Goal: Task Accomplishment & Management: Use online tool/utility

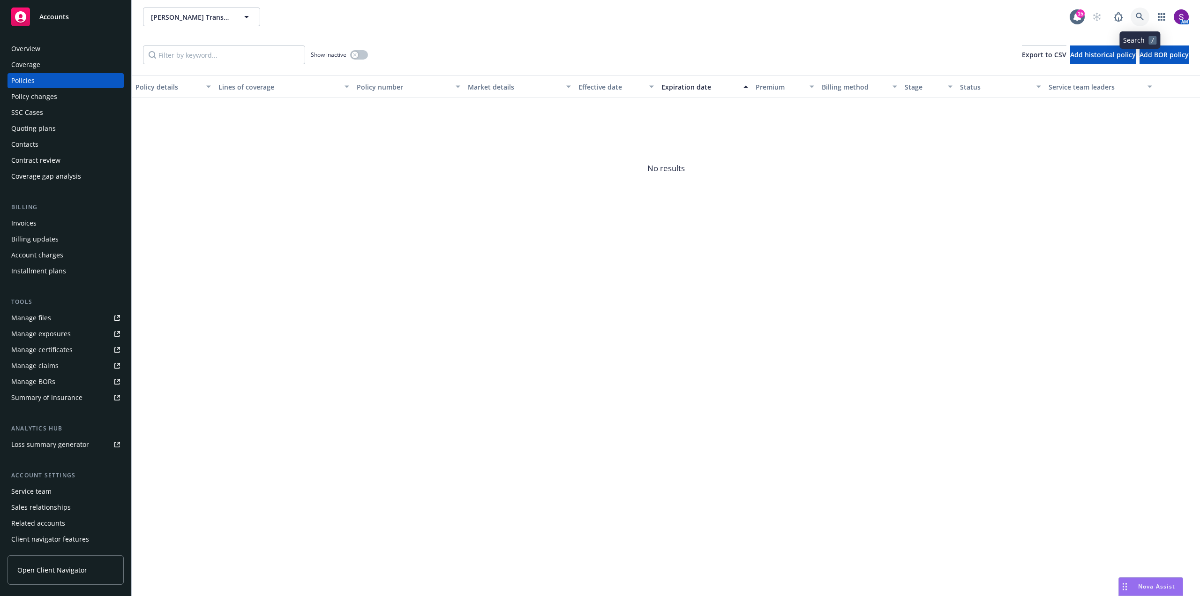
click at [1138, 18] on icon at bounding box center [1140, 17] width 8 height 8
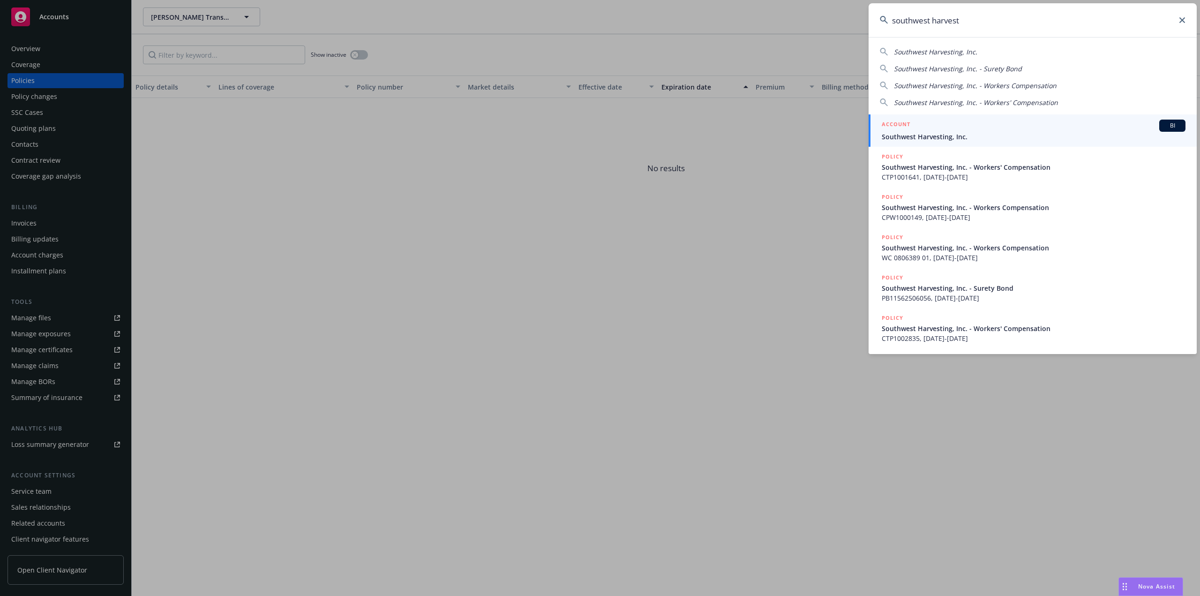
type input "southwest harvest"
click at [938, 142] on link "ACCOUNT BI Southwest Harvesting, Inc." at bounding box center [1032, 130] width 328 height 32
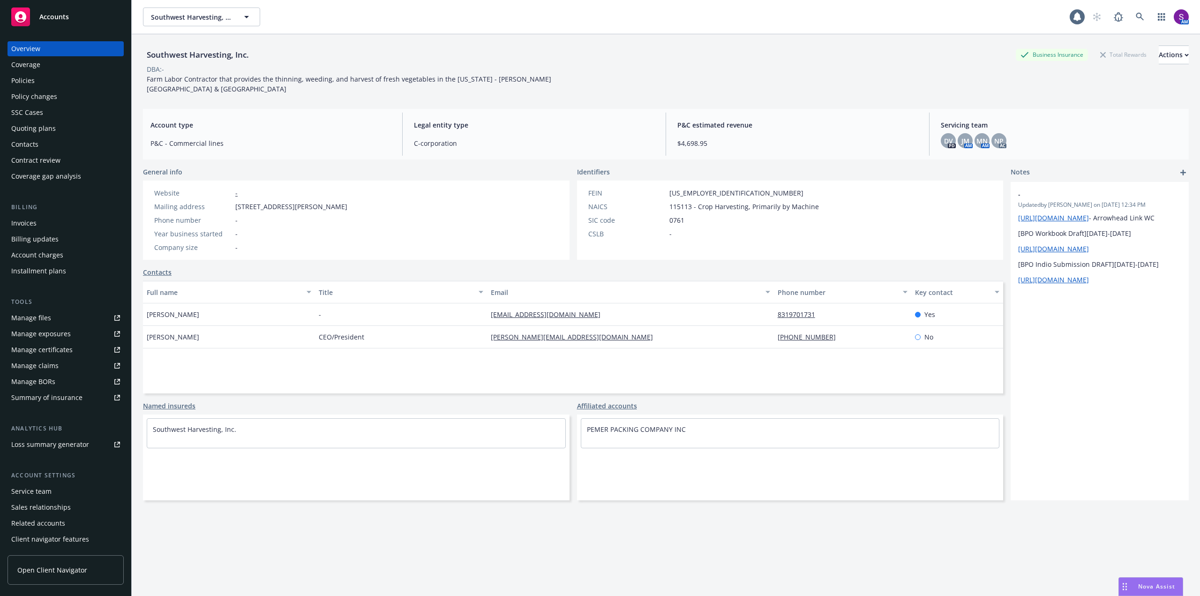
click at [34, 80] on div "Policies" at bounding box center [65, 80] width 109 height 15
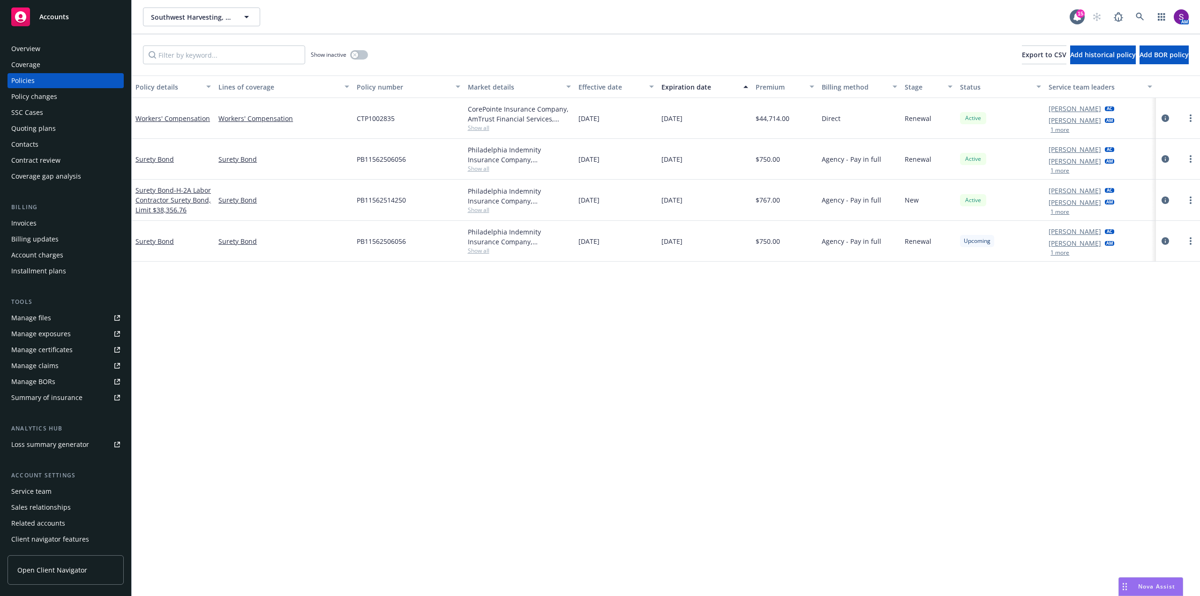
drag, startPoint x: 1165, startPoint y: 115, endPoint x: 1154, endPoint y: 119, distance: 11.0
click at [1164, 115] on icon "circleInformation" at bounding box center [1164, 117] width 7 height 7
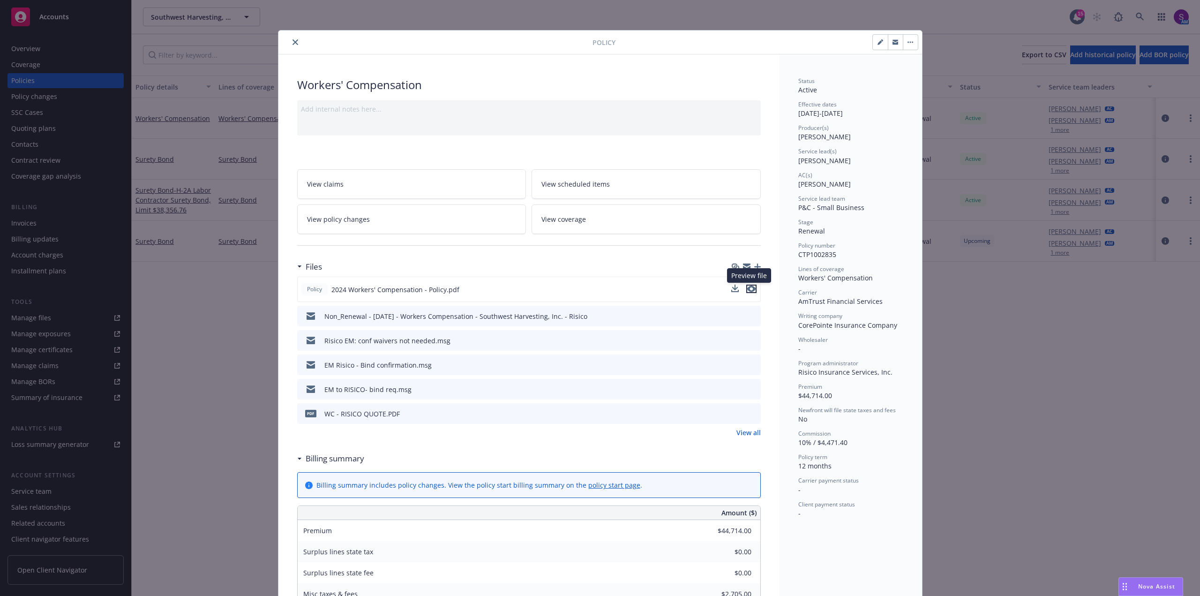
click at [748, 288] on icon "preview file" at bounding box center [751, 288] width 8 height 7
click at [292, 44] on icon "close" at bounding box center [295, 42] width 6 height 6
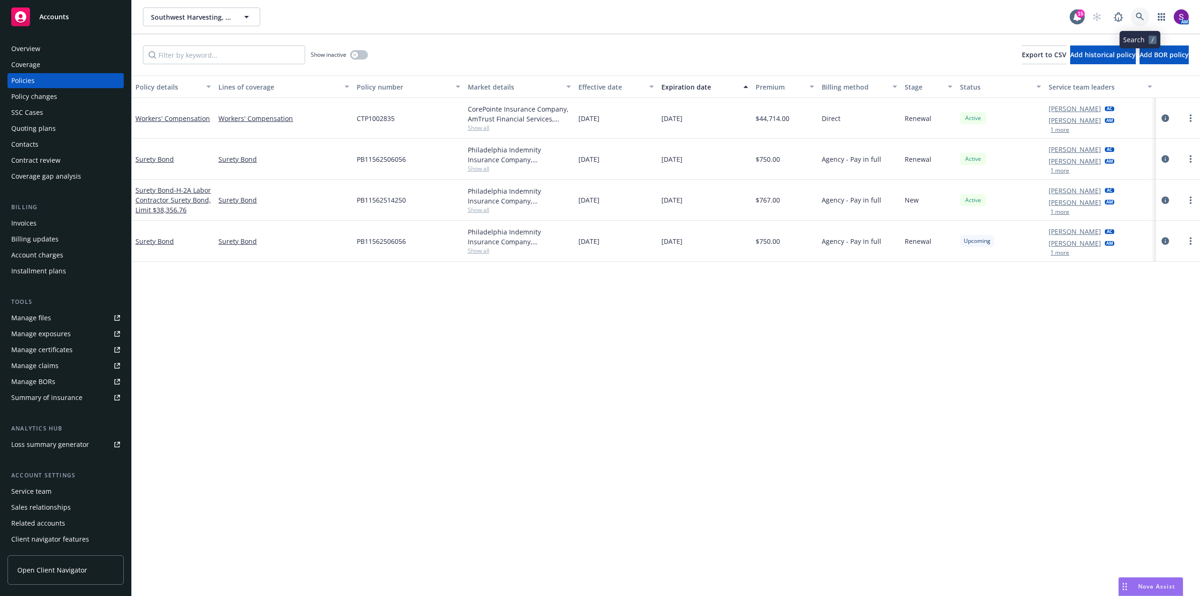
click at [1133, 14] on link at bounding box center [1139, 16] width 19 height 19
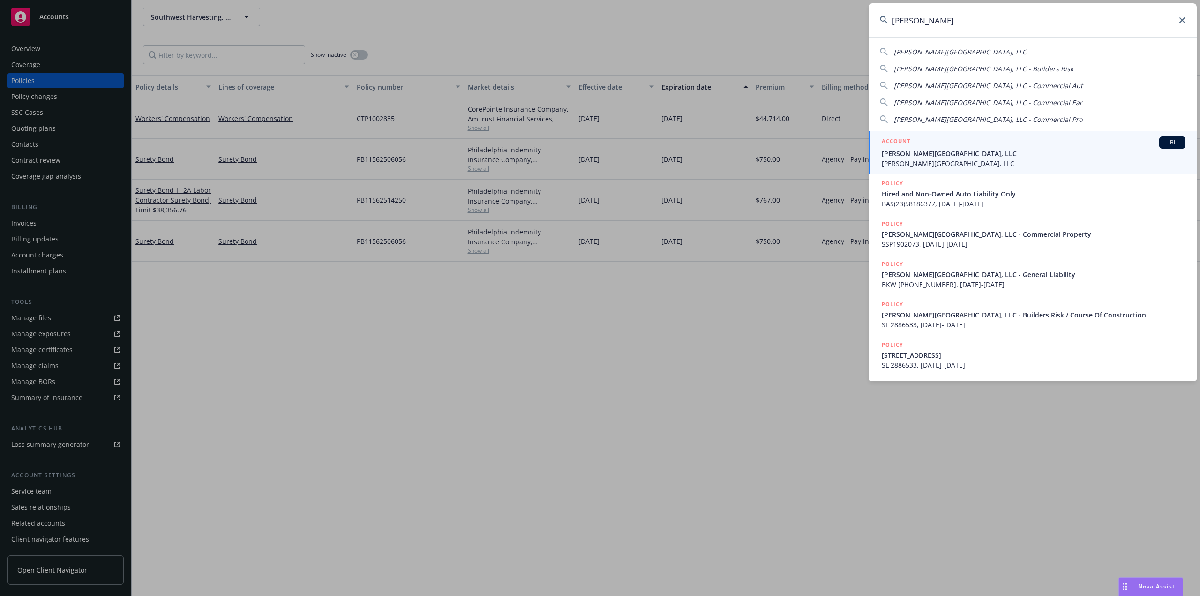
type input "ec palomar"
click at [942, 158] on span "EC Palomar Industrial Center, LLC" at bounding box center [1034, 154] width 304 height 10
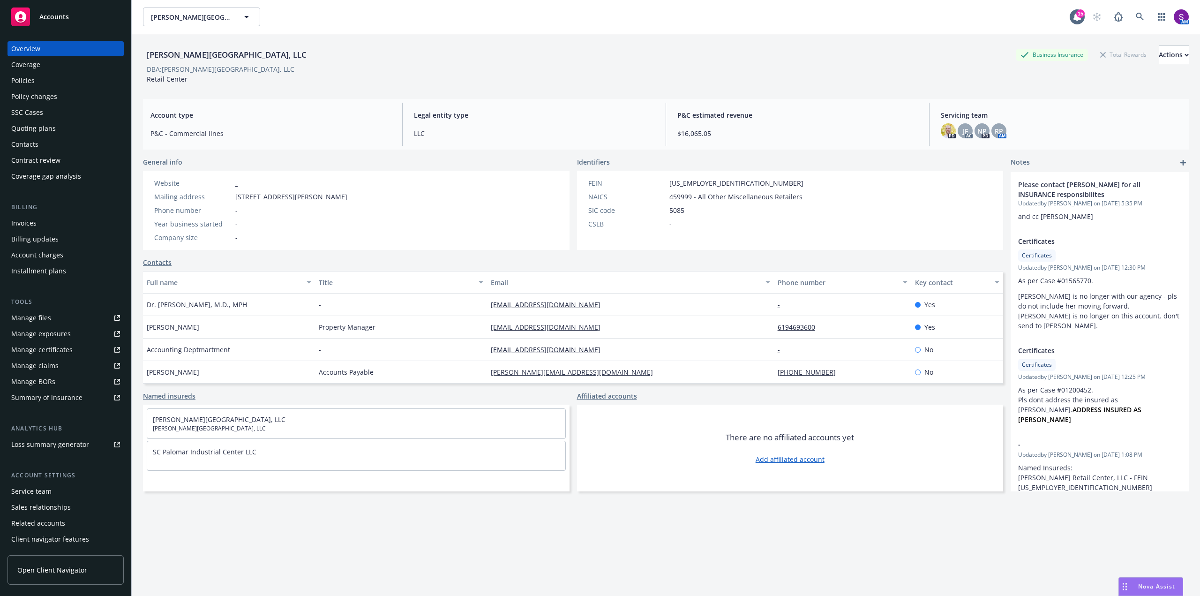
click at [32, 79] on div "Policies" at bounding box center [22, 80] width 23 height 15
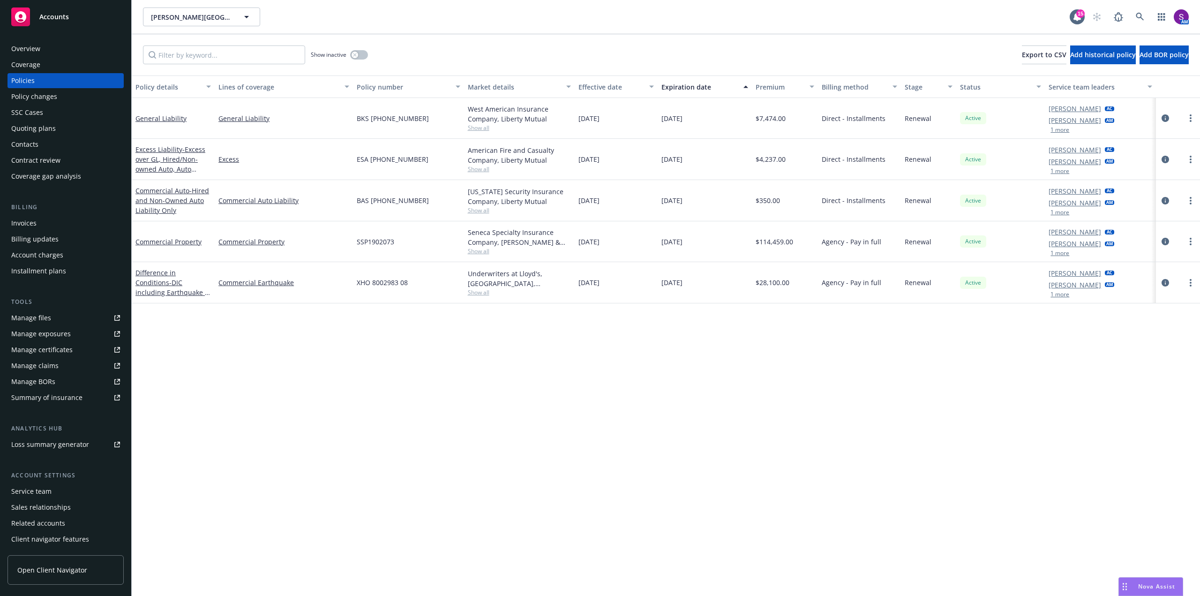
click at [1060, 169] on button "1 more" at bounding box center [1059, 171] width 19 height 6
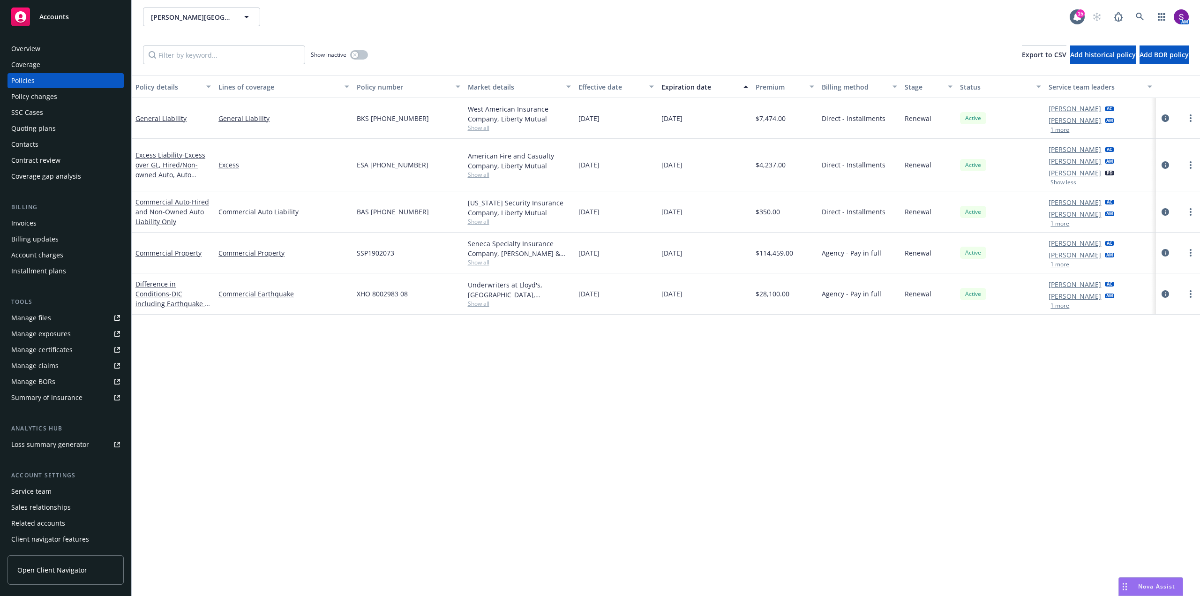
click at [1064, 131] on button "1 more" at bounding box center [1059, 130] width 19 height 6
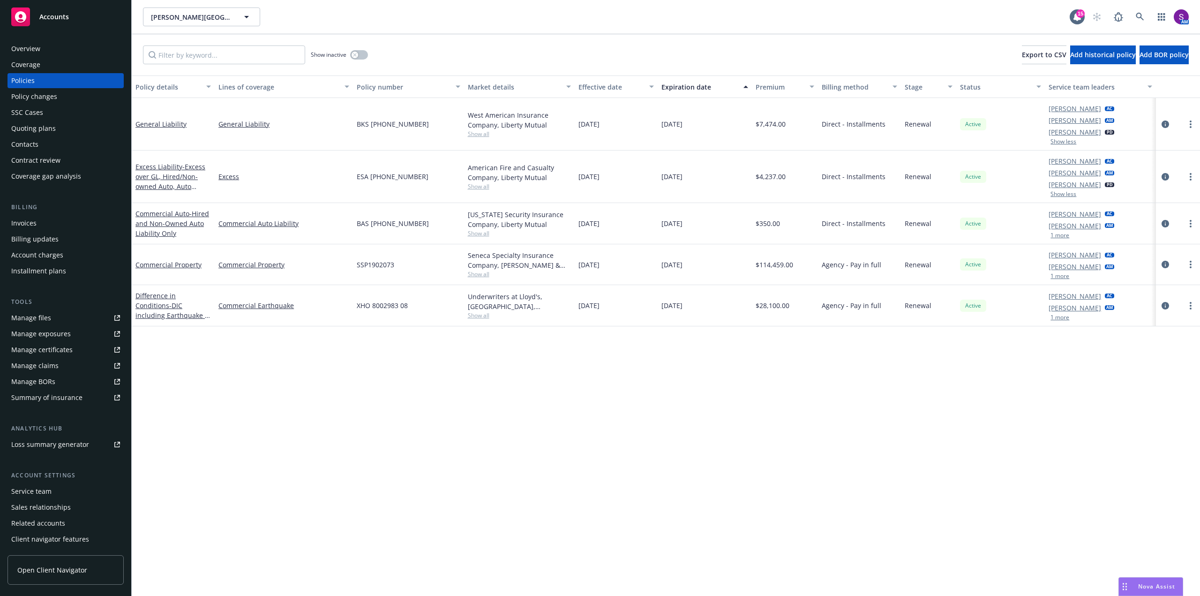
click at [1058, 238] on button "1 more" at bounding box center [1059, 235] width 19 height 6
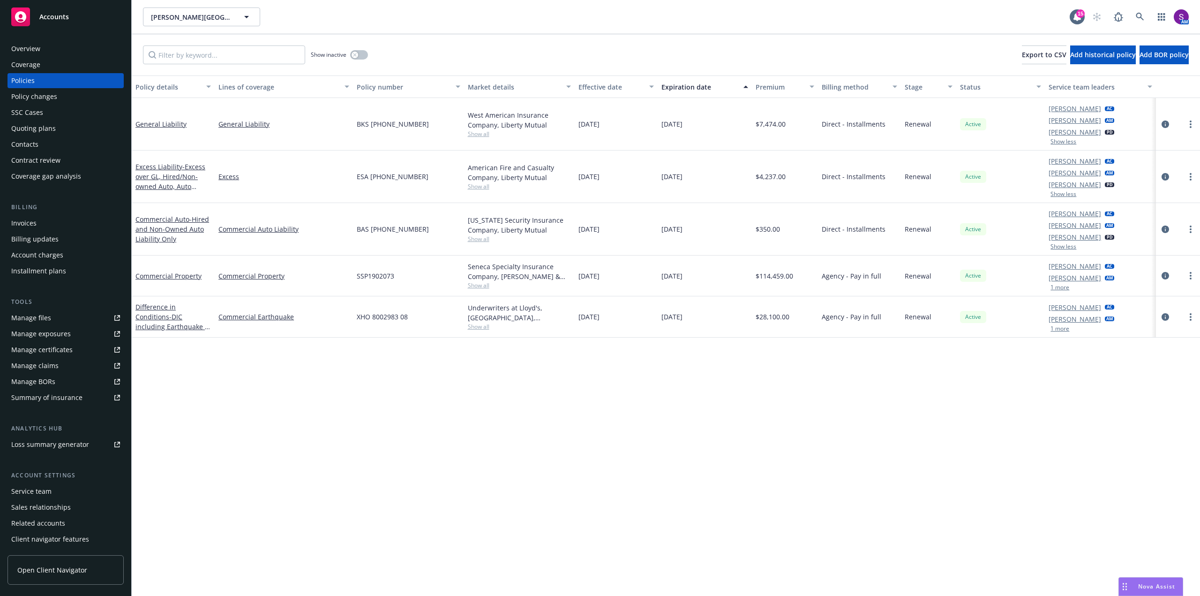
click at [1055, 288] on button "1 more" at bounding box center [1059, 287] width 19 height 6
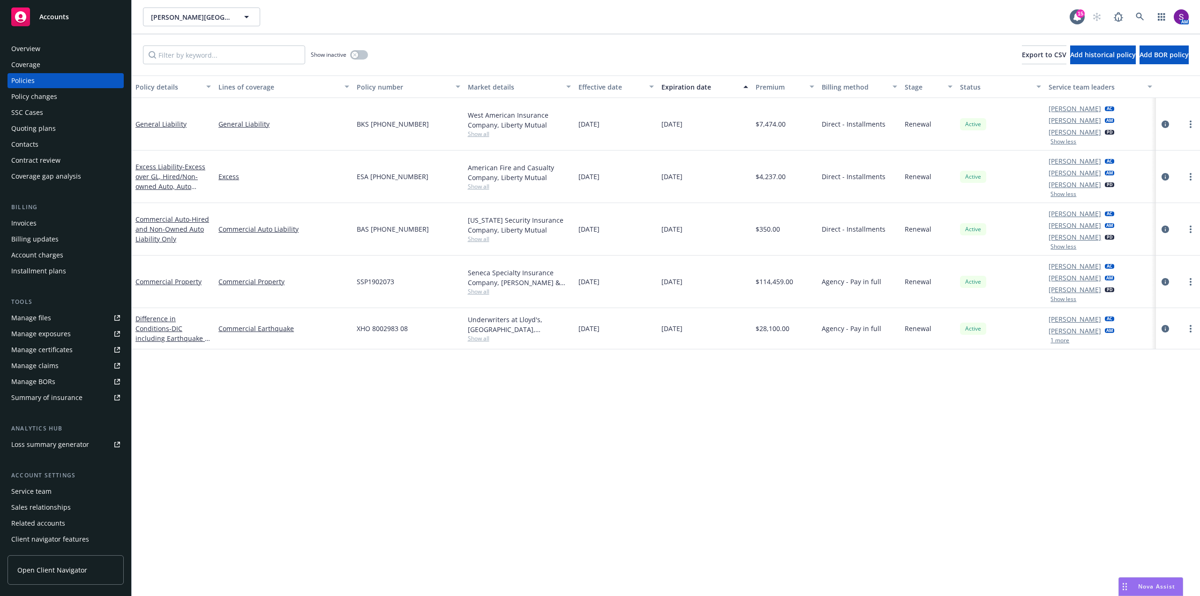
click at [1057, 341] on button "1 more" at bounding box center [1059, 340] width 19 height 6
click at [61, 49] on div "Overview" at bounding box center [65, 48] width 109 height 15
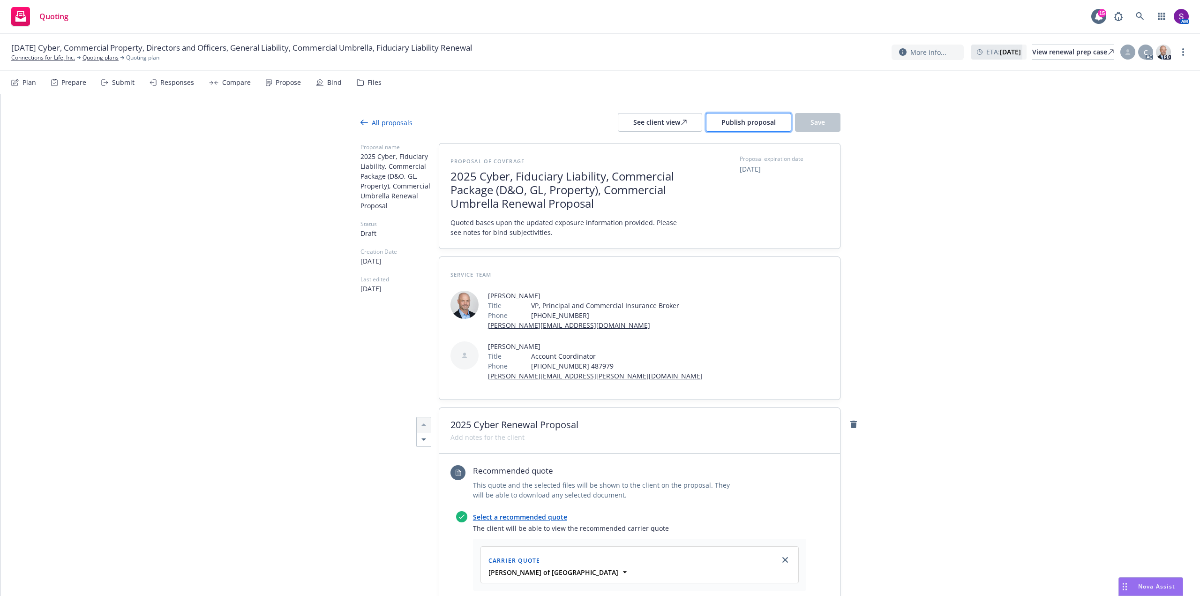
click at [742, 125] on span "Publish proposal" at bounding box center [748, 122] width 54 height 9
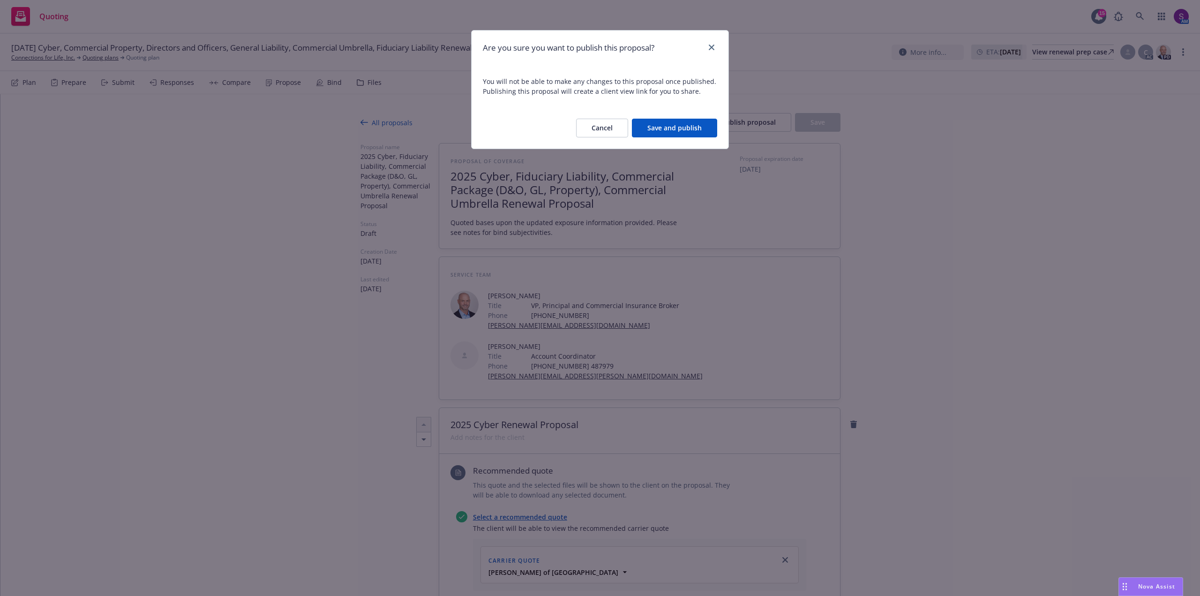
click at [685, 126] on button "Save and publish" at bounding box center [674, 128] width 85 height 19
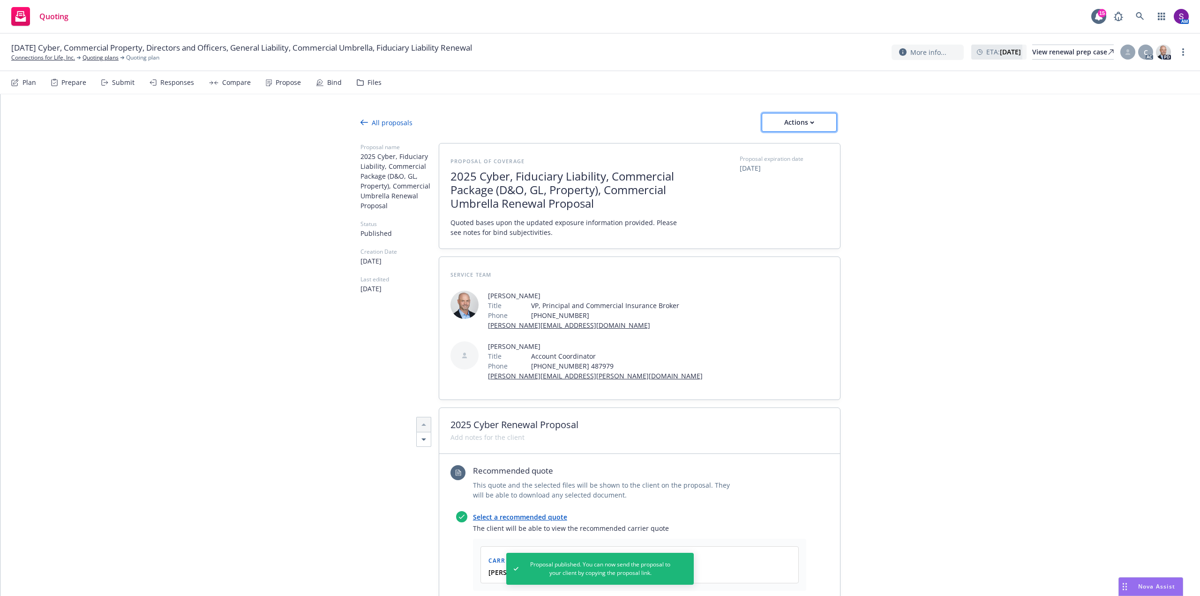
click at [806, 125] on div "Actions" at bounding box center [799, 122] width 44 height 18
click at [812, 149] on span "Copy proposal link" at bounding box center [798, 146] width 81 height 9
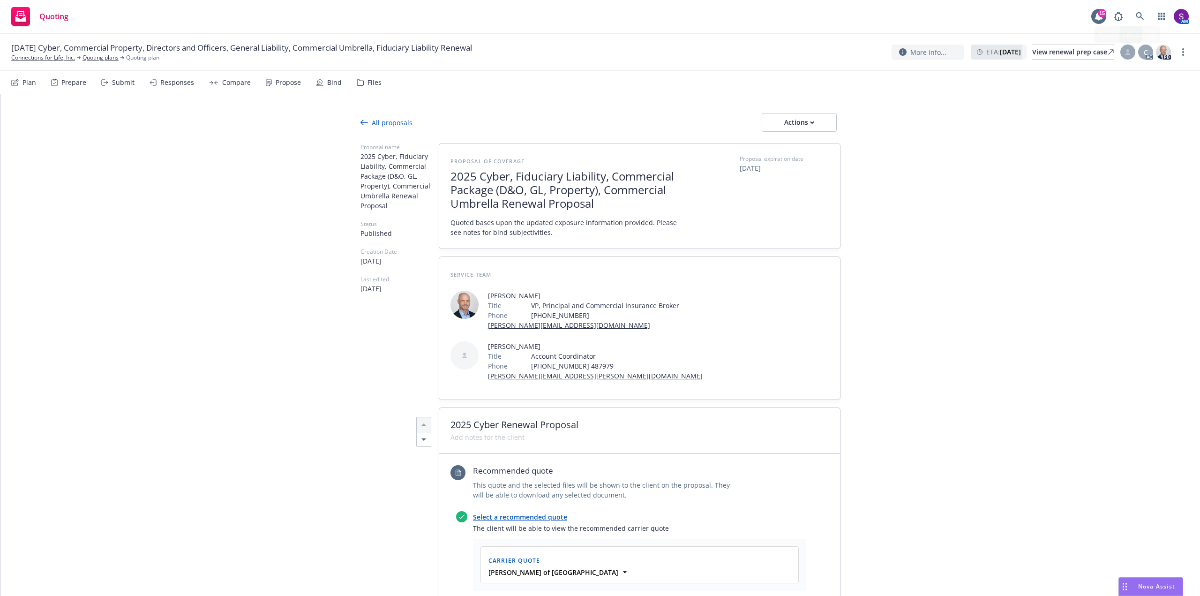
type textarea "x"
click at [1137, 10] on link at bounding box center [1139, 16] width 19 height 19
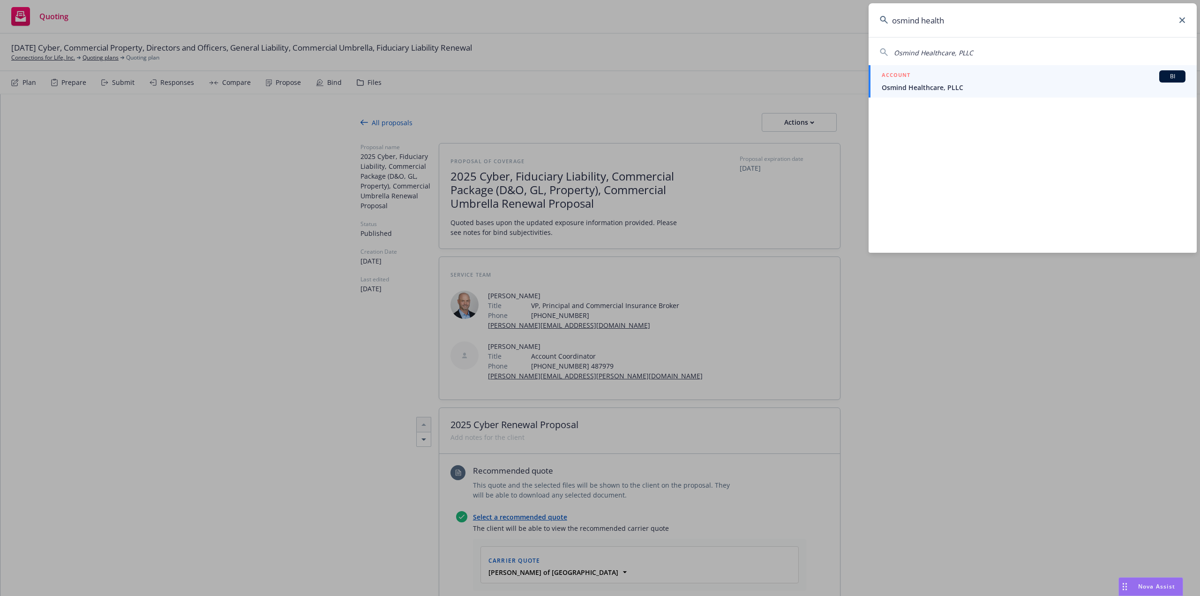
type input "osmind health"
click at [911, 77] on div "ACCOUNT BI" at bounding box center [1034, 76] width 304 height 12
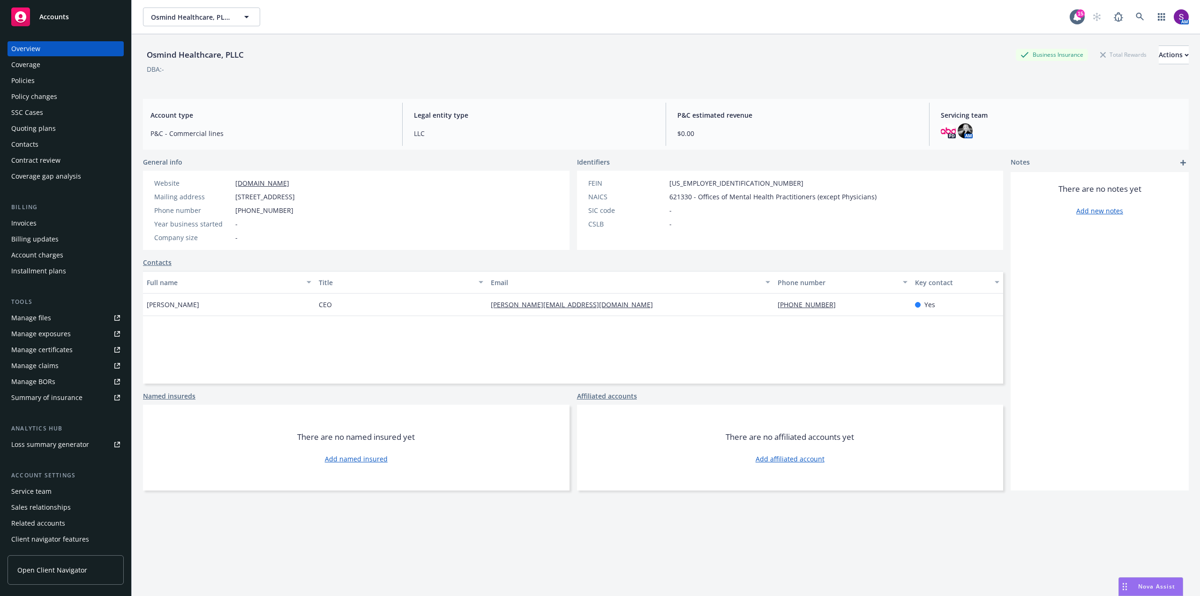
click at [33, 82] on div "Policies" at bounding box center [22, 80] width 23 height 15
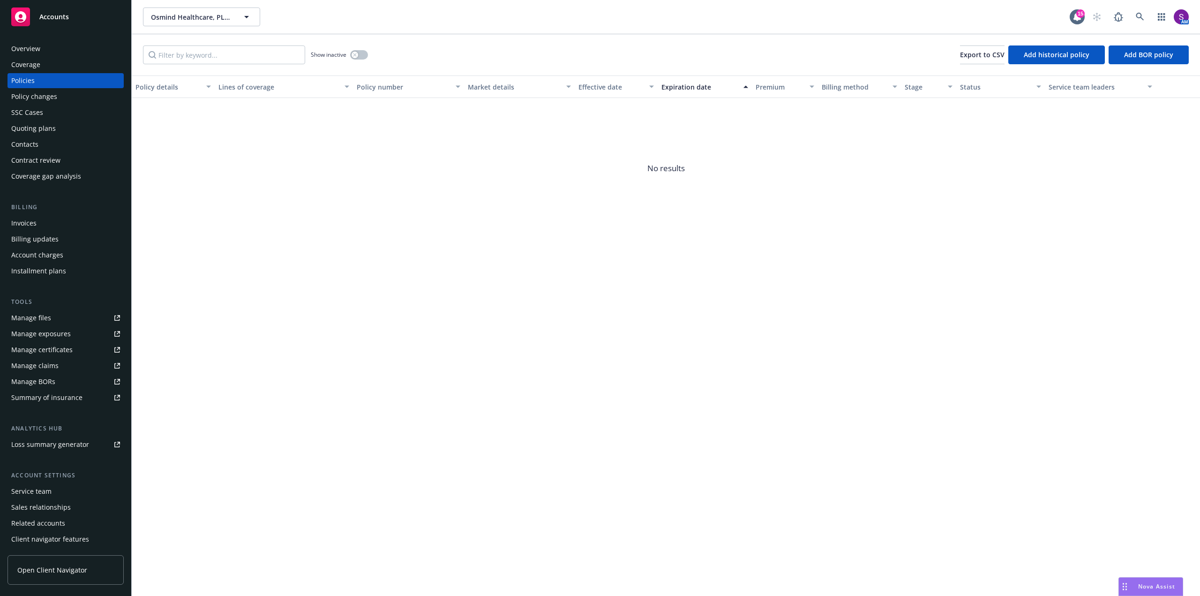
click at [49, 126] on div "Quoting plans" at bounding box center [33, 128] width 45 height 15
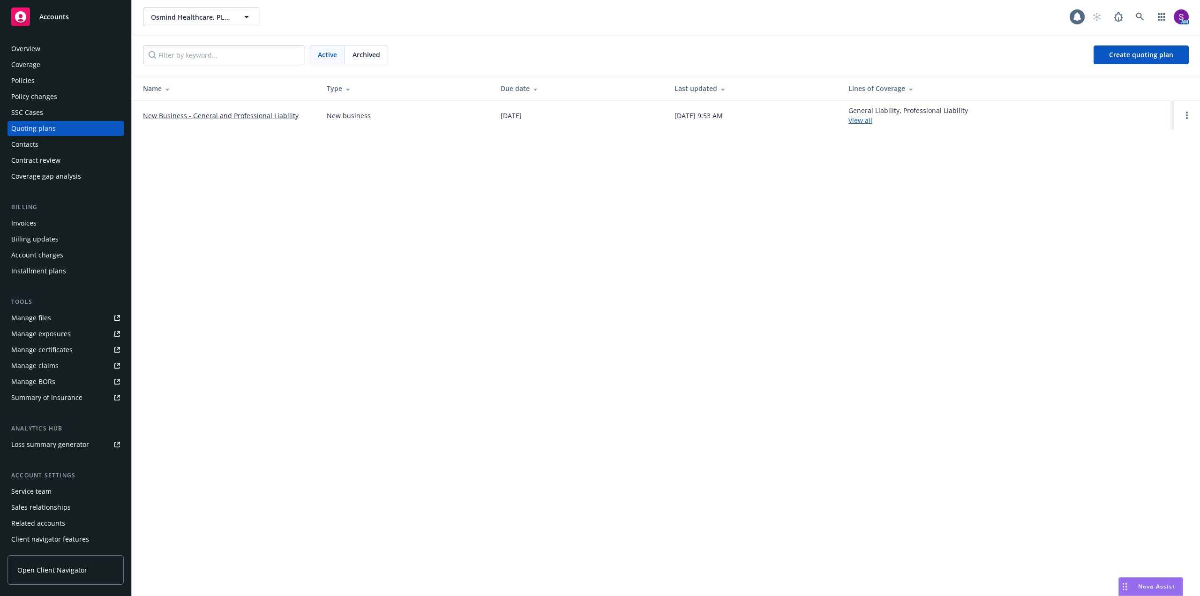
click at [234, 116] on link "New Business - General and Professional Liability" at bounding box center [221, 116] width 156 height 10
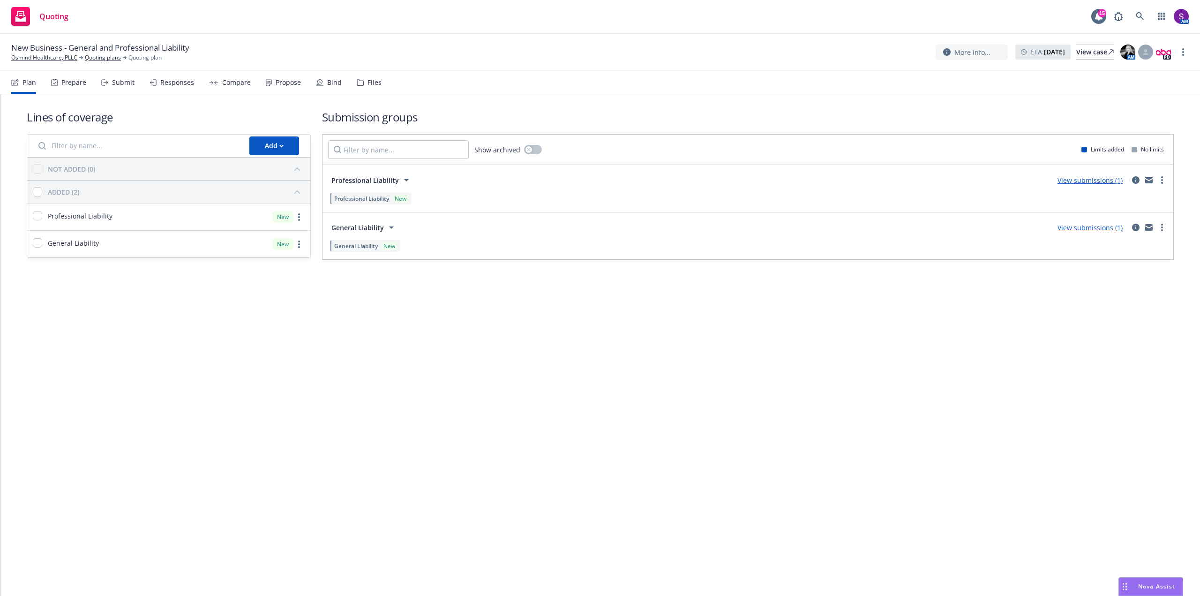
click at [286, 87] on div "Propose" at bounding box center [283, 82] width 35 height 22
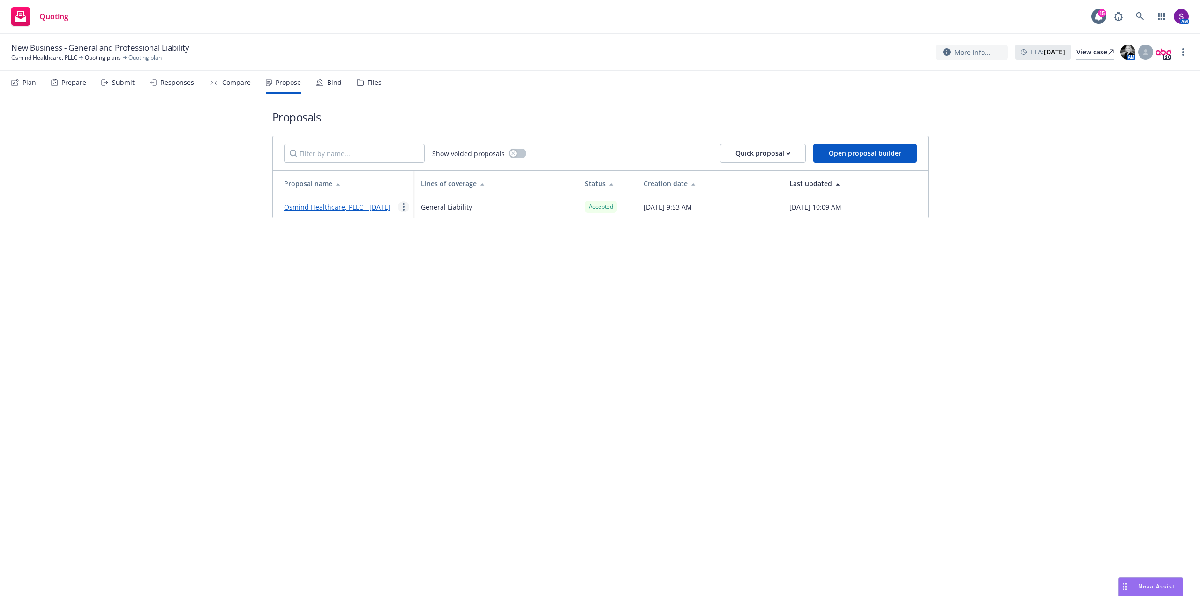
click at [403, 208] on circle "more" at bounding box center [404, 207] width 2 height 2
click at [425, 307] on span "See client view" at bounding box center [432, 309] width 69 height 9
click at [60, 59] on link "Osmind Healthcare, PLLC" at bounding box center [44, 57] width 66 height 8
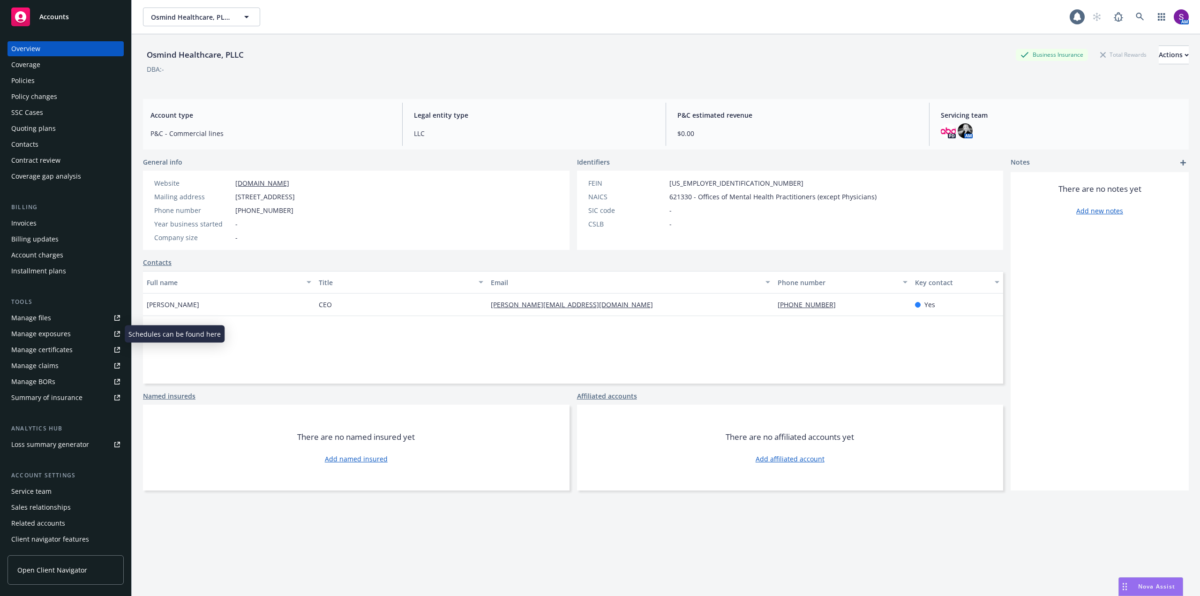
click at [34, 316] on div "Manage files" at bounding box center [31, 317] width 40 height 15
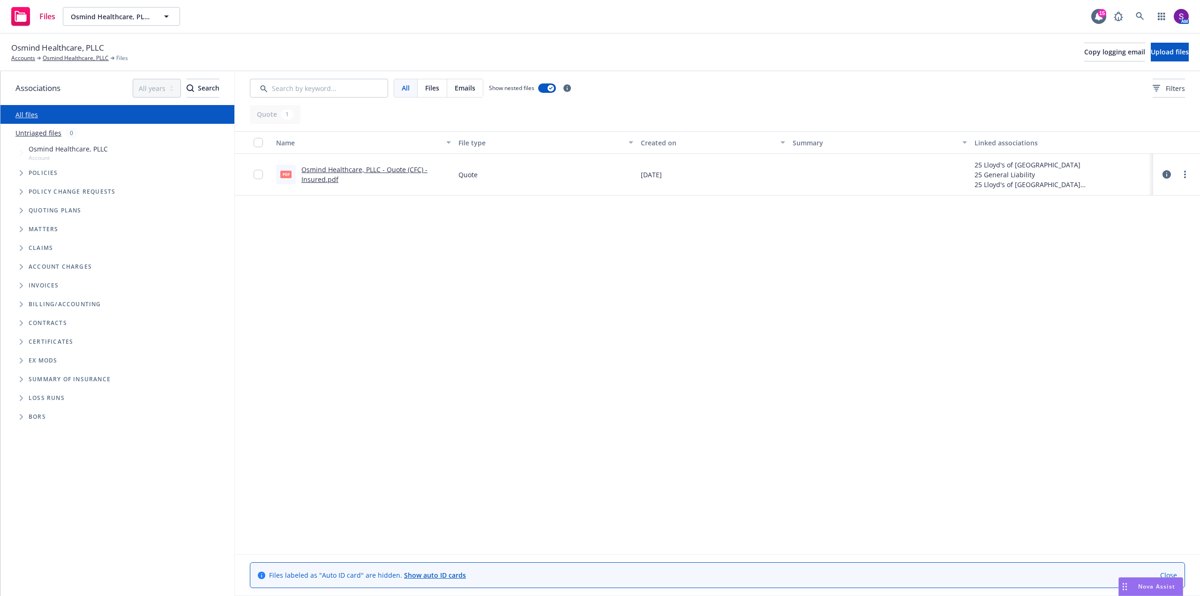
click at [333, 170] on link "Osmind Healthcare, PLLC - Quote (CFC) - Insured.pdf" at bounding box center [364, 174] width 126 height 19
